Goal: Task Accomplishment & Management: Manage account settings

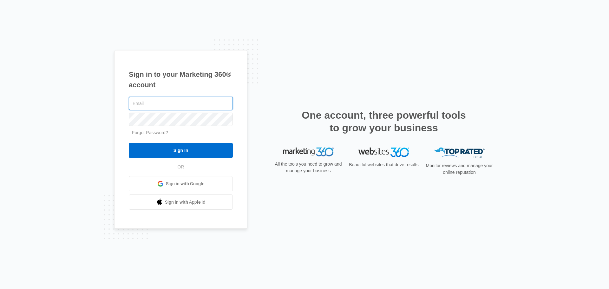
click at [150, 103] on input "text" at bounding box center [181, 103] width 104 height 13
click at [102, 77] on div "Sign in to your Marketing 360® account Forgot Password? Sign In OR Sign in with…" at bounding box center [304, 144] width 609 height 289
click at [154, 102] on input "text" at bounding box center [181, 103] width 104 height 13
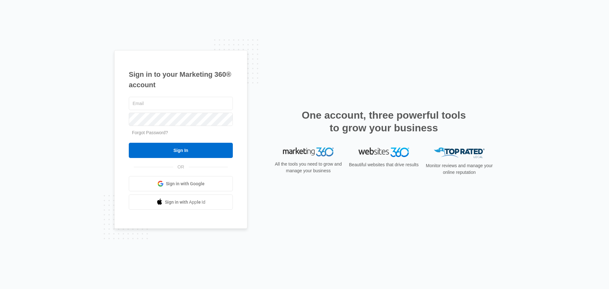
click at [85, 145] on div "Sign in to your Marketing 360® account Forgot Password? Sign In OR Sign in with…" at bounding box center [304, 144] width 609 height 289
click at [179, 100] on input "text" at bounding box center [181, 103] width 104 height 13
drag, startPoint x: 208, startPoint y: 102, endPoint x: 84, endPoint y: 103, distance: 124.0
click at [109, 103] on div "Sign in to your Marketing 360® account kirk.l.hamilton@gmail.com Forgot Passwor…" at bounding box center [304, 144] width 609 height 289
type input "[PERSON_NAME][EMAIL_ADDRESS][DOMAIN_NAME]"
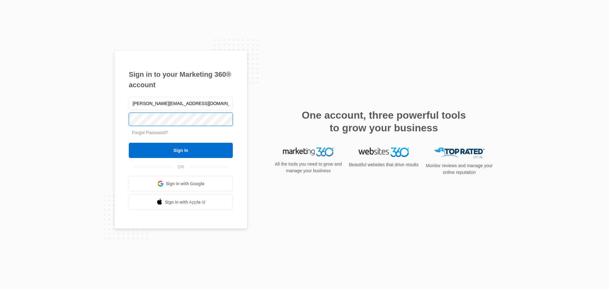
click at [129, 143] on input "Sign In" at bounding box center [181, 150] width 104 height 15
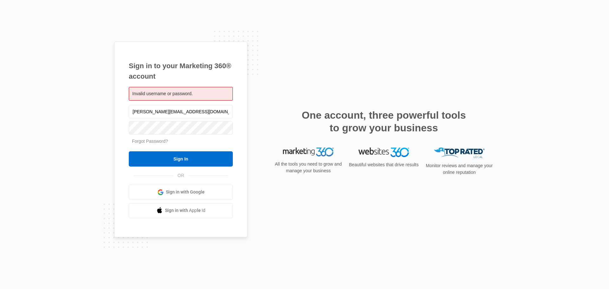
click at [141, 141] on link "Forgot Password?" at bounding box center [150, 141] width 36 height 5
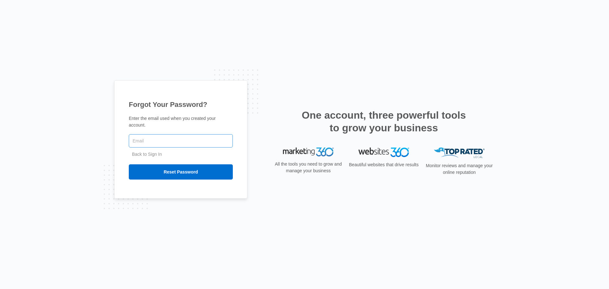
click at [161, 137] on input "text" at bounding box center [181, 140] width 104 height 13
click at [179, 137] on input "text" at bounding box center [181, 140] width 104 height 13
type input "[PERSON_NAME][EMAIL_ADDRESS][DOMAIN_NAME]"
click at [129, 164] on input "Reset Password" at bounding box center [181, 171] width 104 height 15
